Goal: Task Accomplishment & Management: Manage account settings

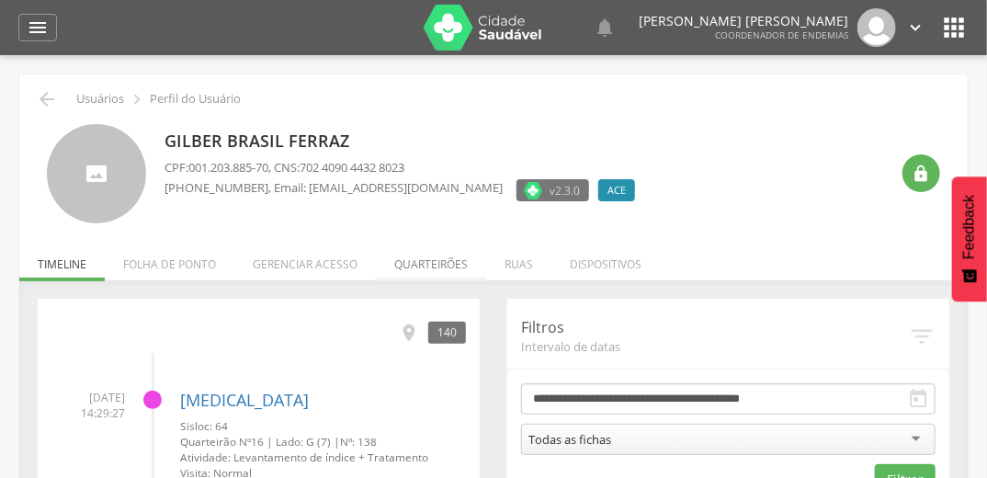
click at [451, 259] on li "Quarteirões" at bounding box center [431, 259] width 110 height 43
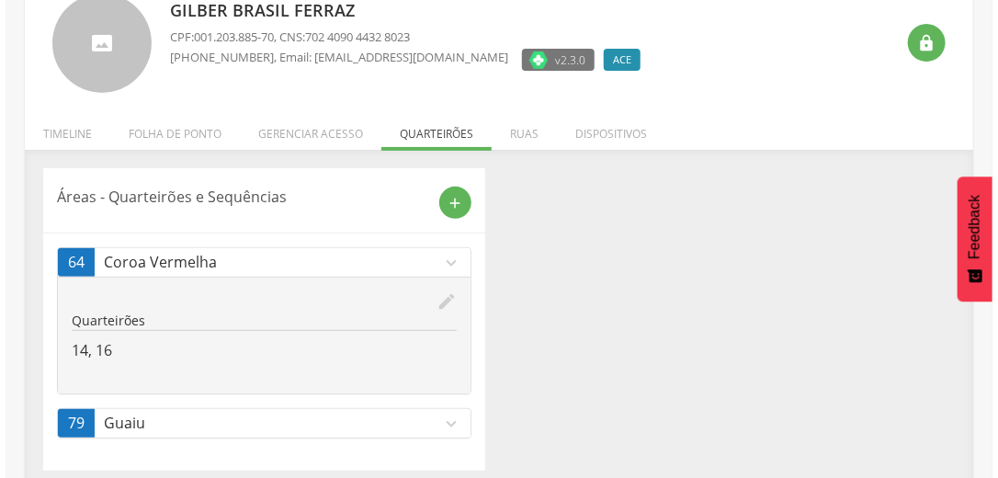
scroll to position [141, 0]
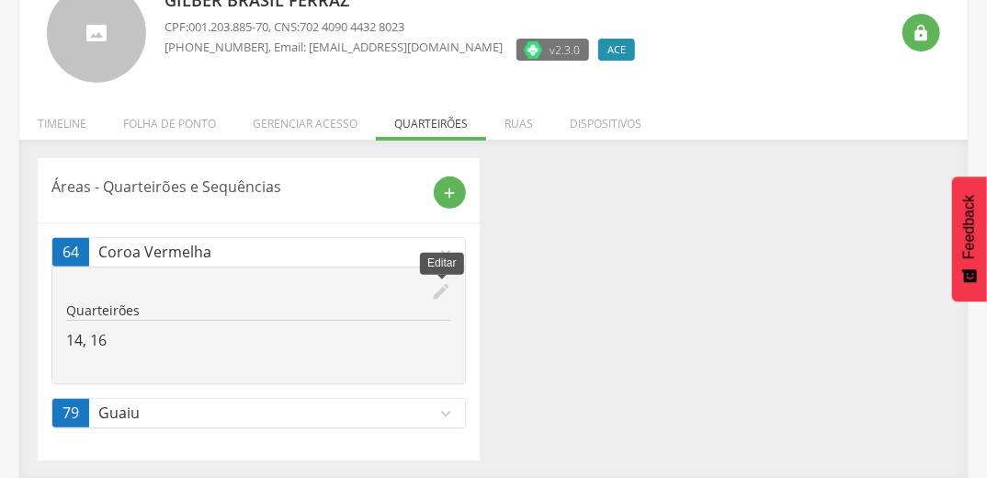
click at [439, 291] on icon "edit" at bounding box center [441, 291] width 20 height 20
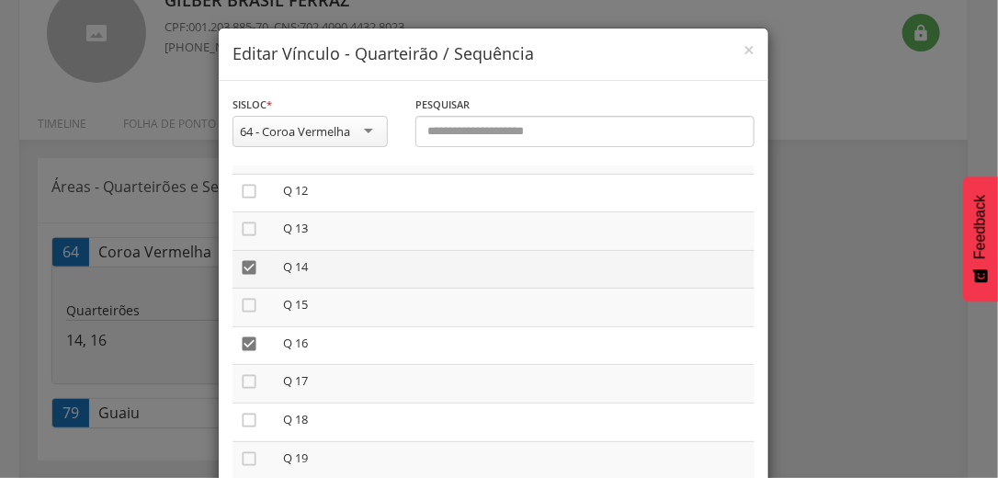
scroll to position [441, 0]
click at [243, 272] on icon "" at bounding box center [249, 273] width 18 height 18
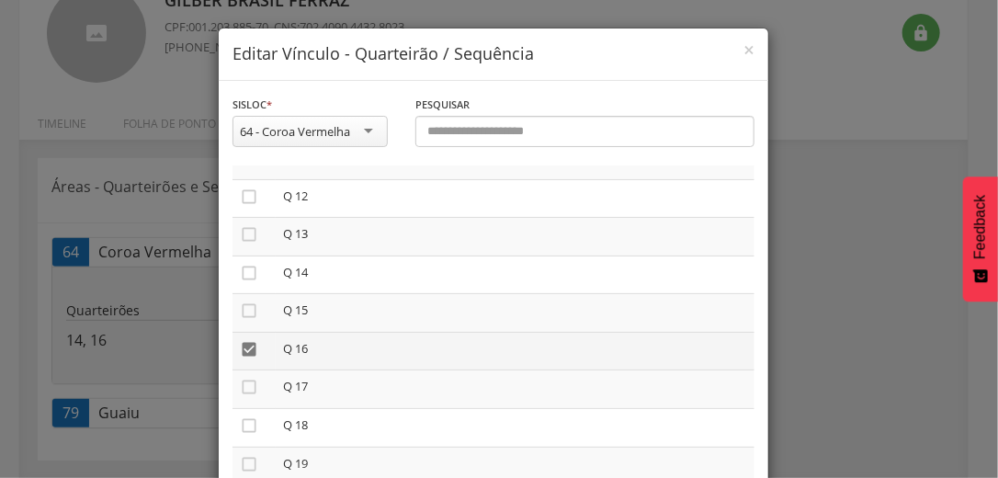
click at [243, 349] on icon "" at bounding box center [249, 349] width 18 height 18
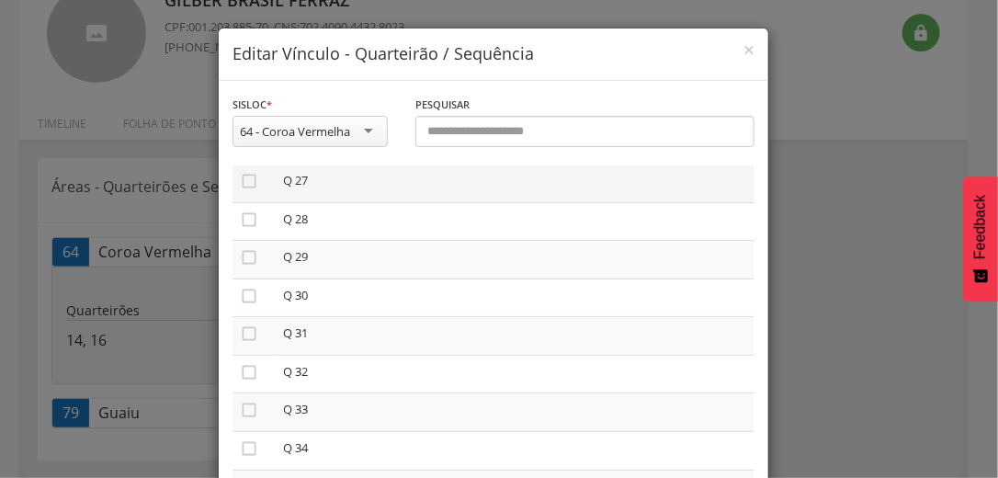
scroll to position [1103, 0]
click at [250, 262] on icon "" at bounding box center [249, 260] width 18 height 18
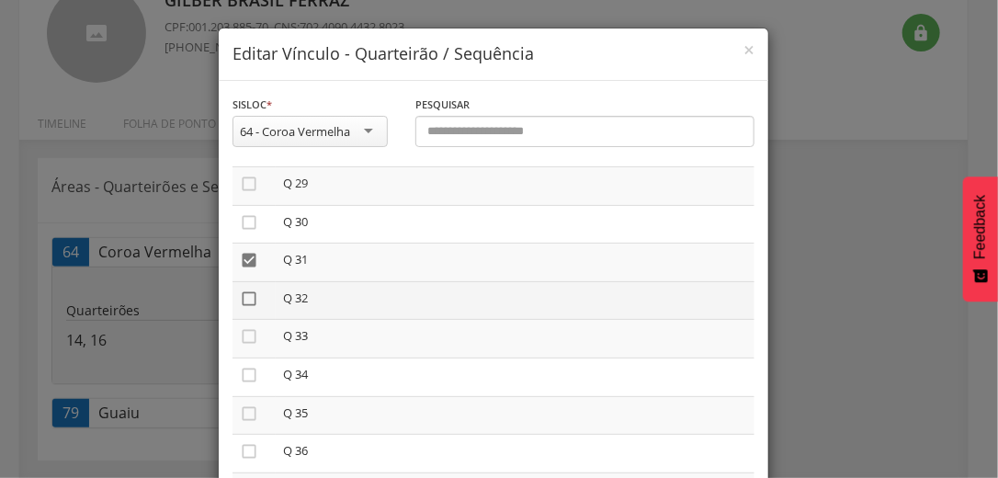
click at [246, 302] on icon "" at bounding box center [249, 299] width 18 height 18
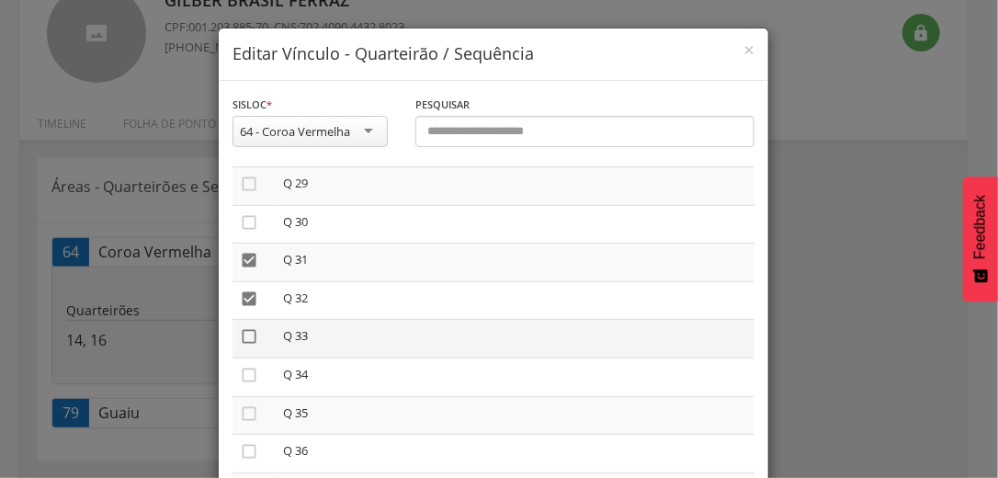
click at [241, 338] on icon "" at bounding box center [249, 336] width 18 height 18
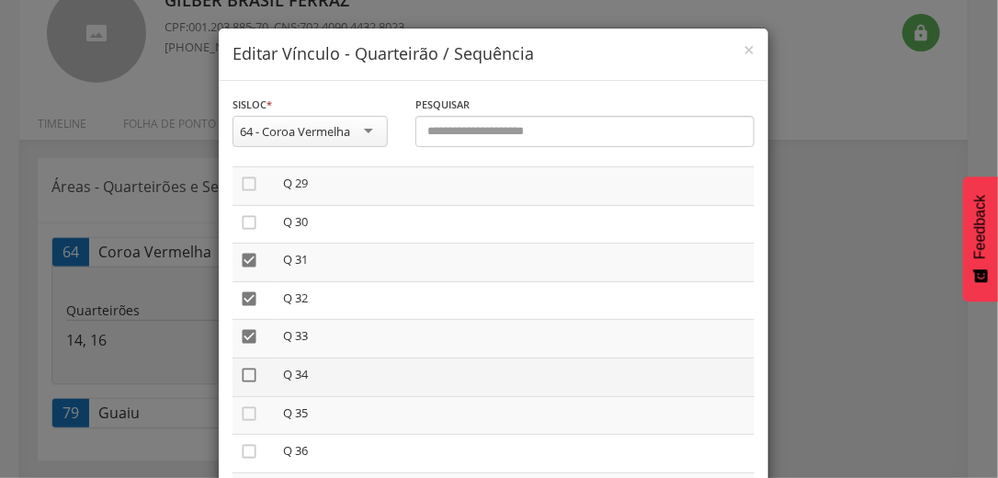
click at [246, 379] on icon "" at bounding box center [249, 375] width 18 height 18
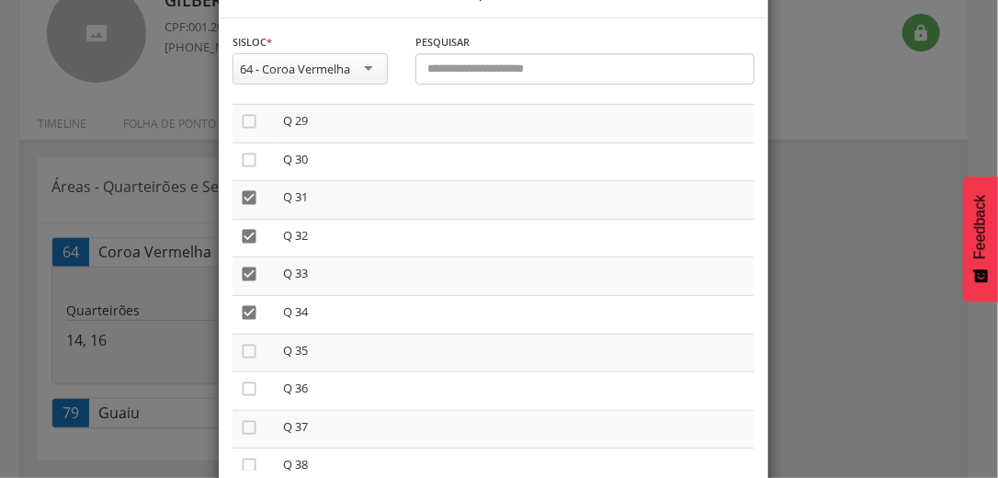
scroll to position [155, 0]
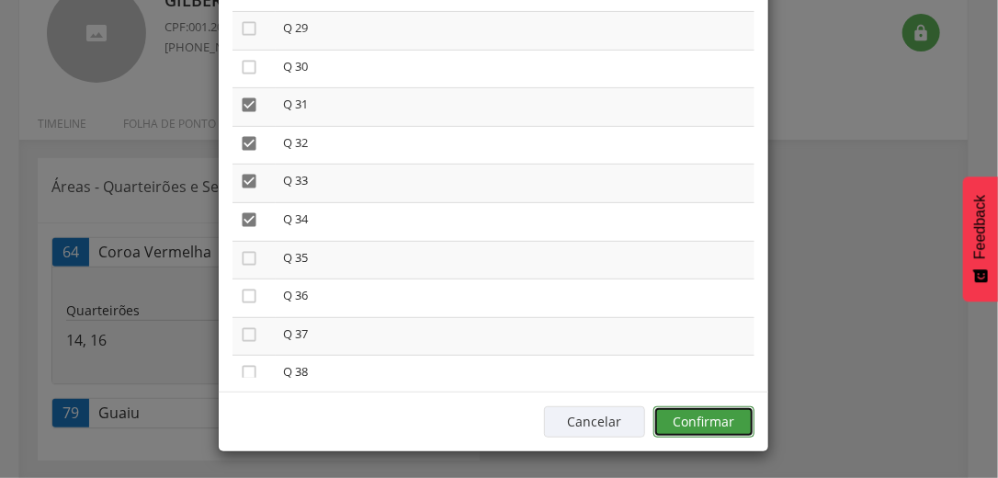
click at [722, 423] on button "Confirmar" at bounding box center [704, 421] width 101 height 31
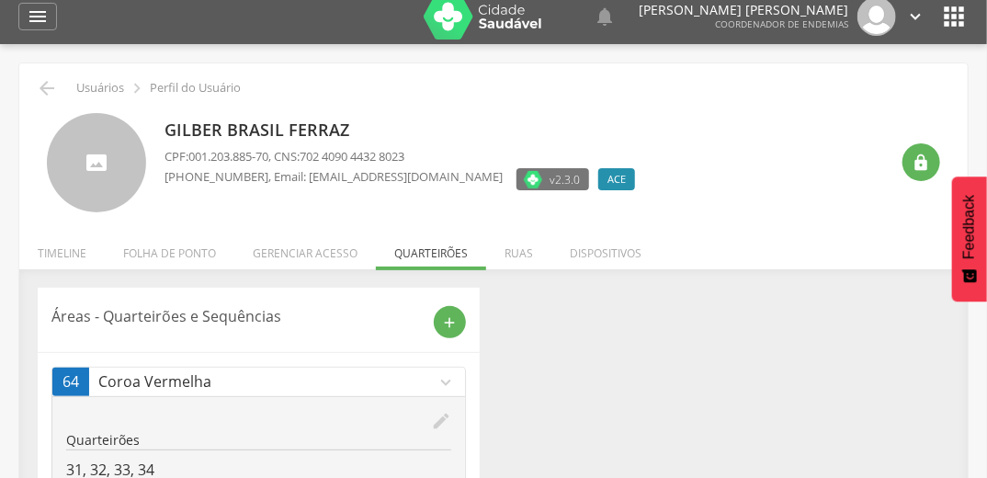
scroll to position [141, 0]
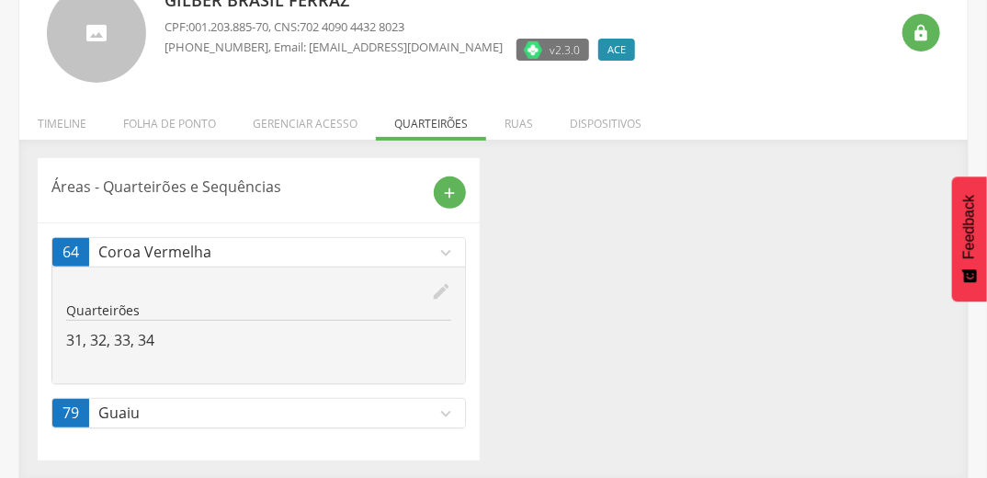
click at [447, 409] on icon "expand_more" at bounding box center [446, 414] width 20 height 20
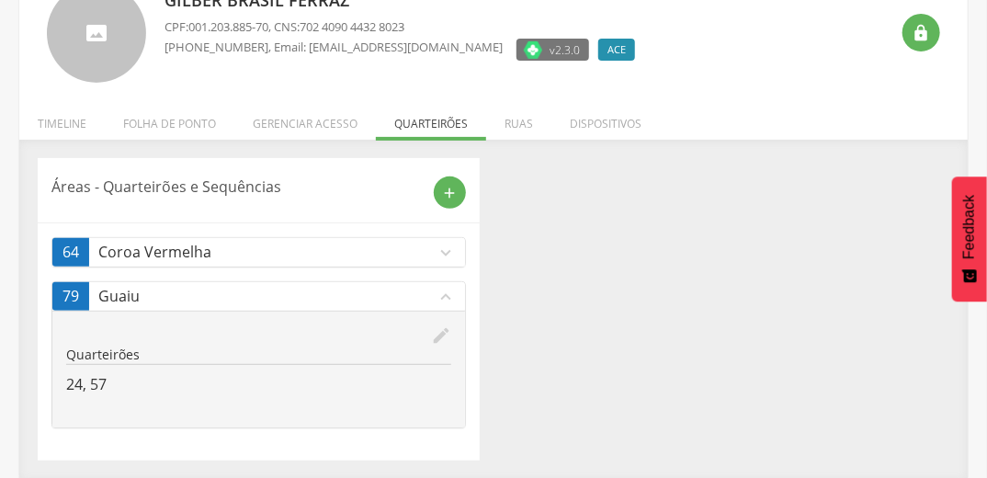
click at [699, 268] on div "Áreas - Quarteirões e Sequências add 64 Coroa Vermelha expand_more edit Quartei…" at bounding box center [494, 309] width 940 height 302
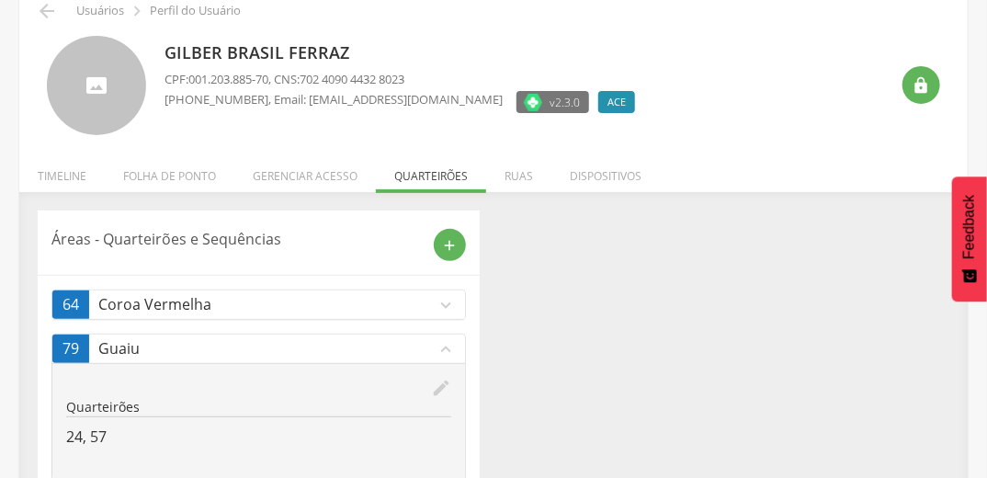
scroll to position [0, 0]
